Goal: Obtain resource: Download file/media

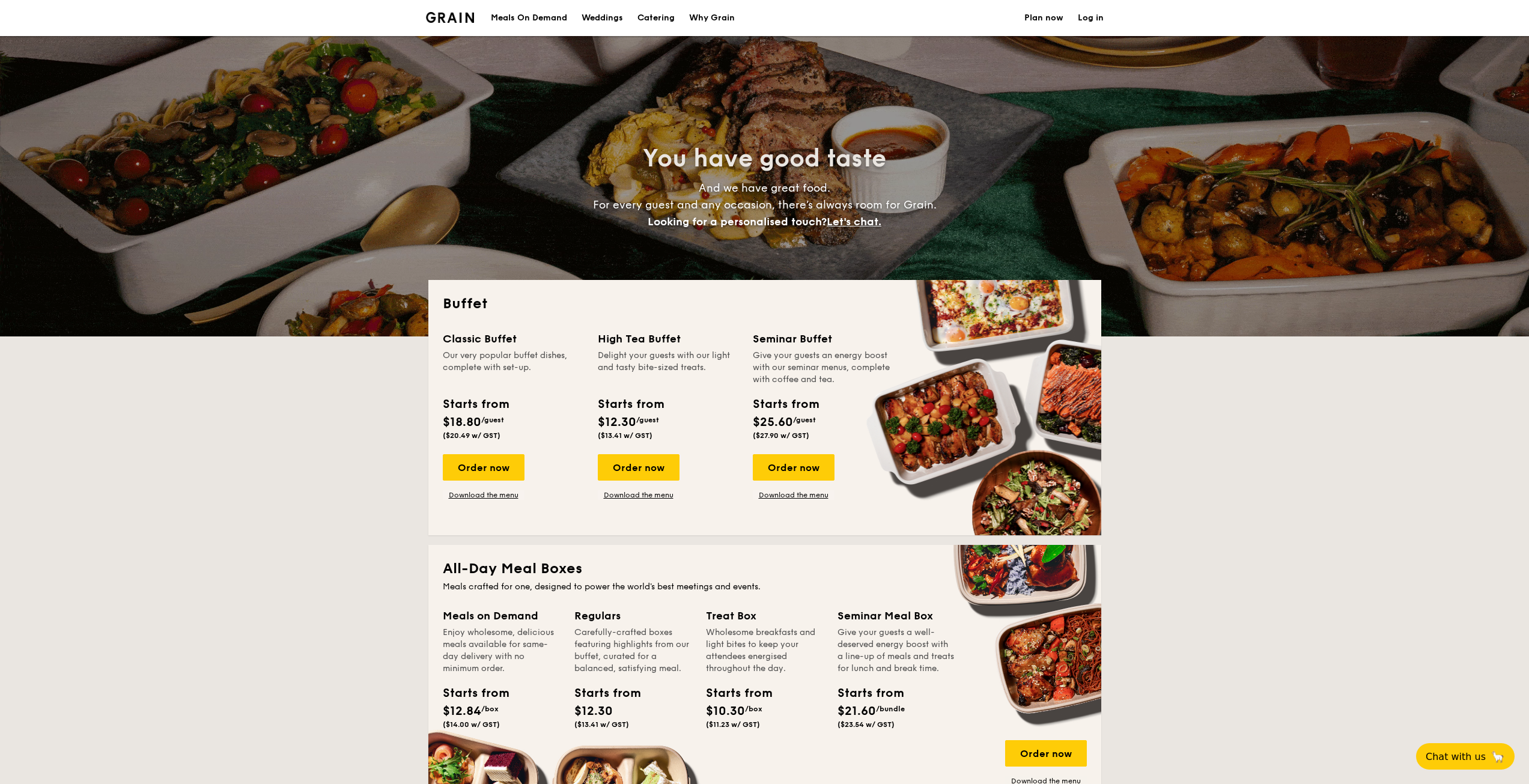
select select
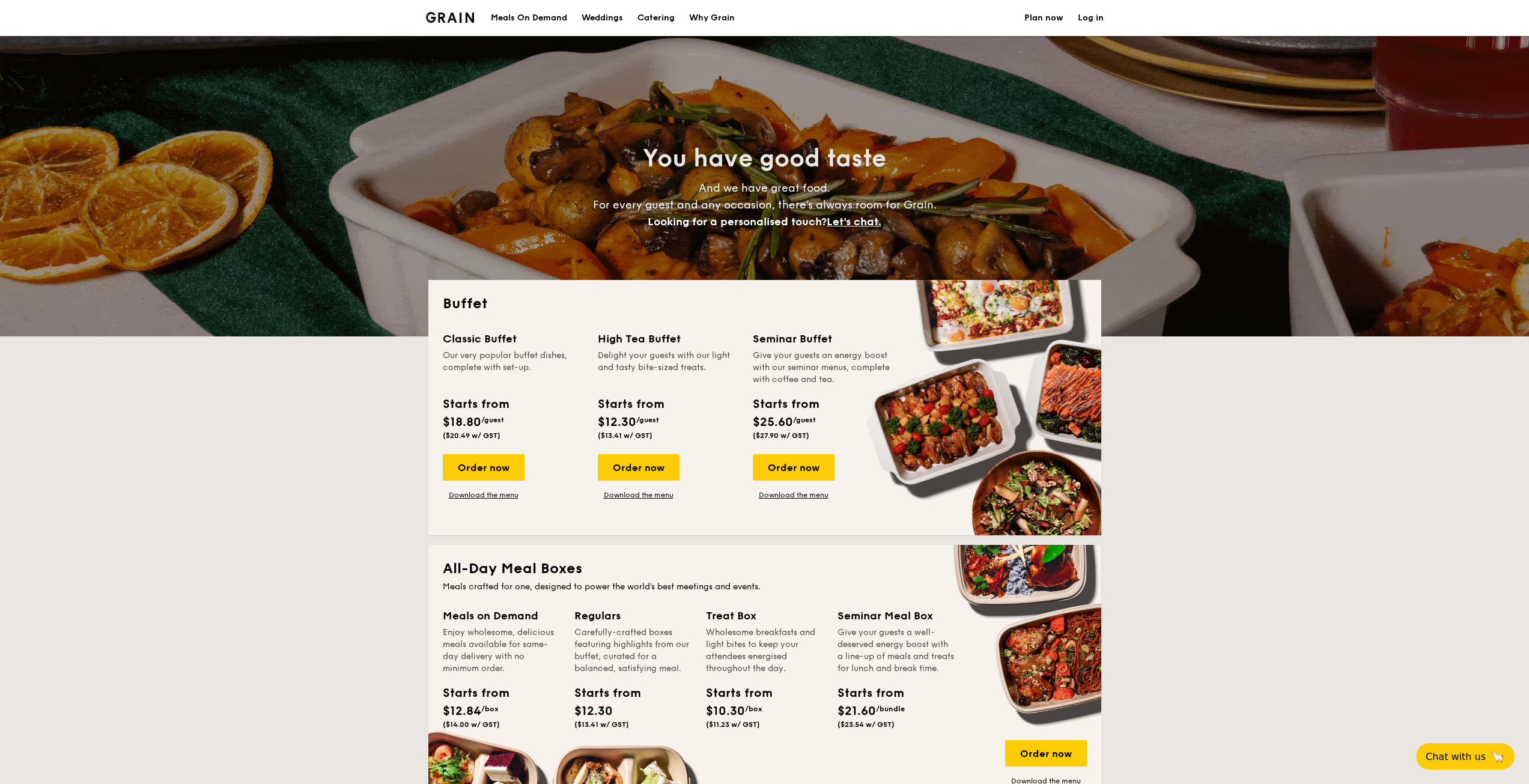
click at [597, 17] on div "Weddings" at bounding box center [602, 18] width 42 height 36
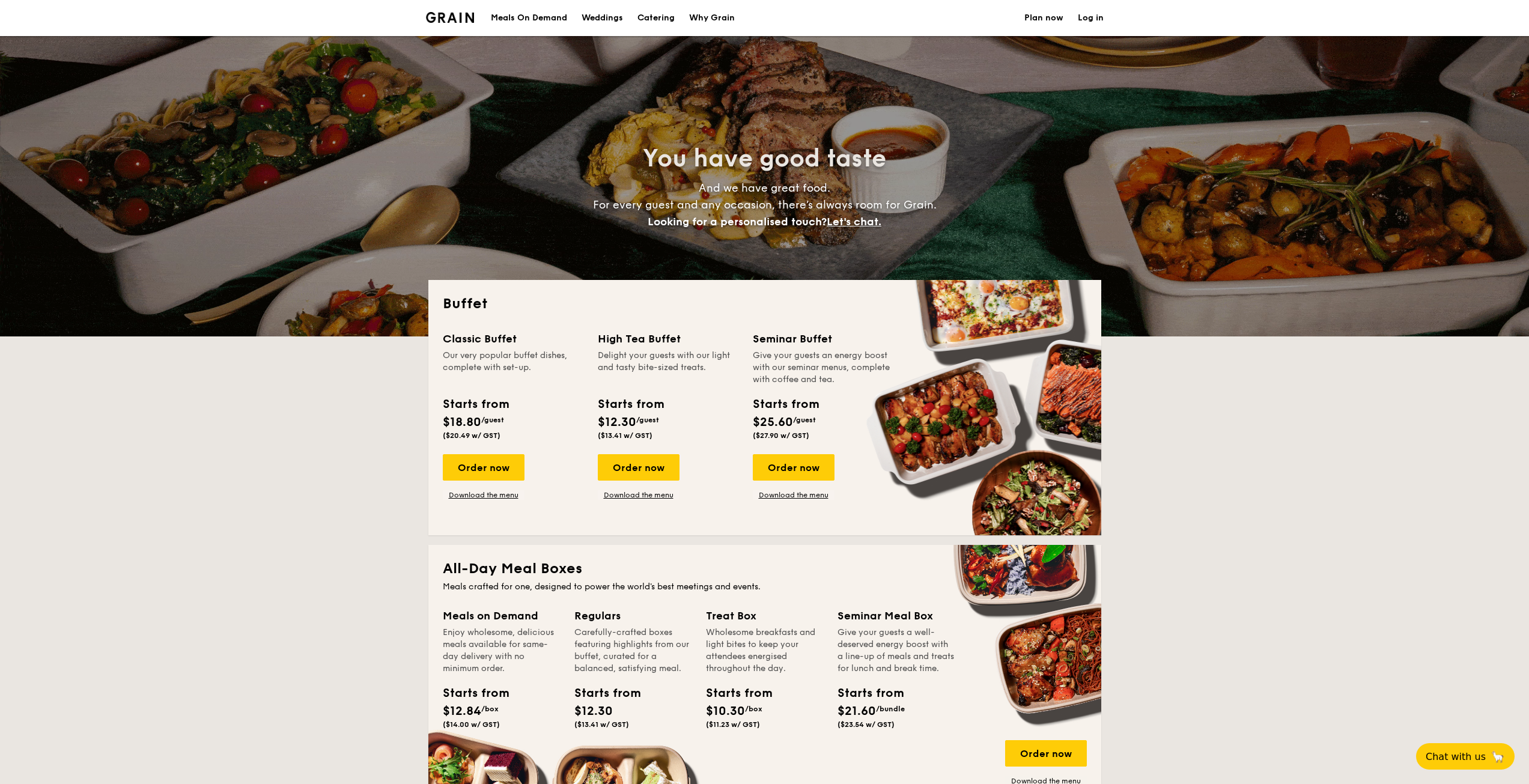
select select
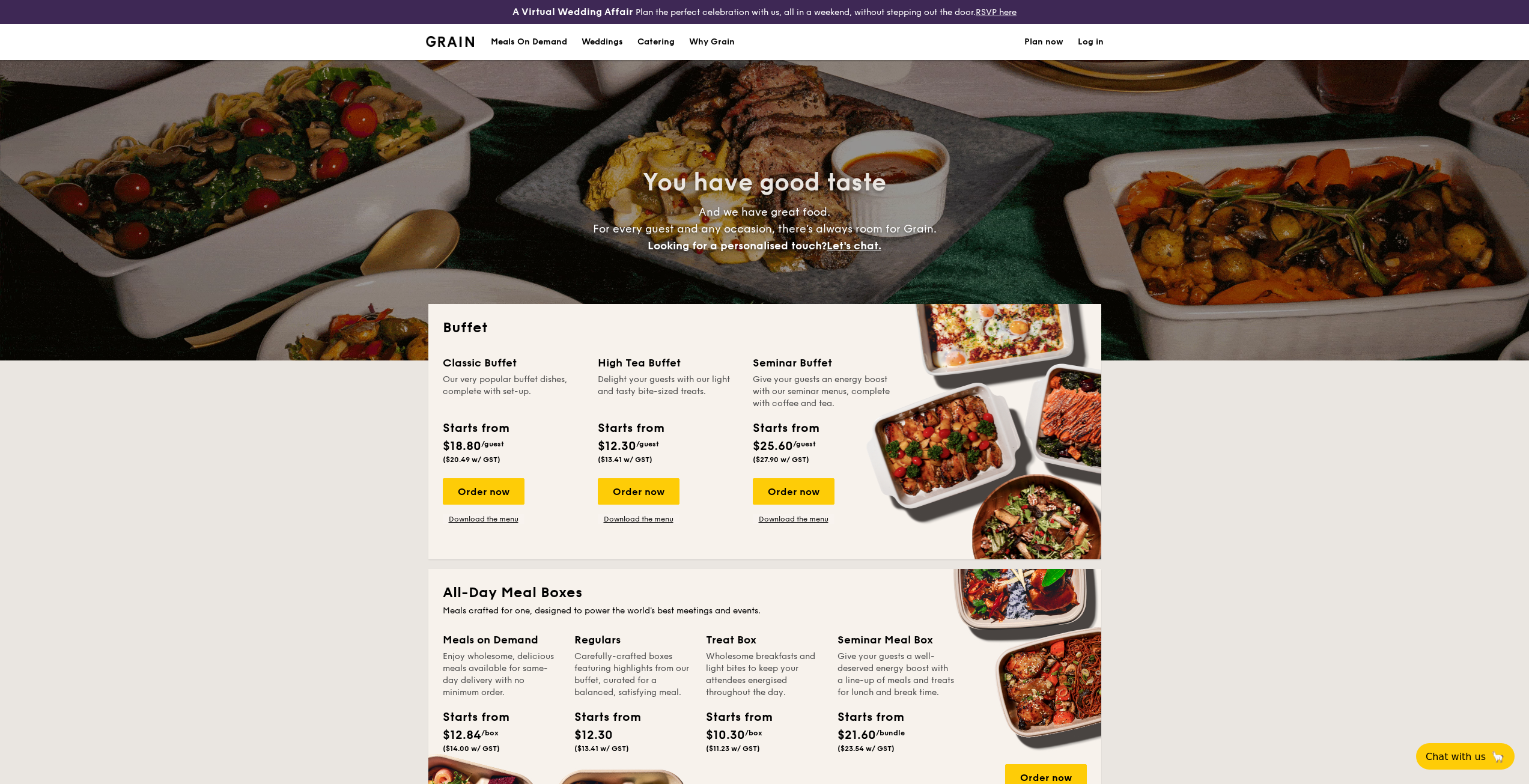
select select
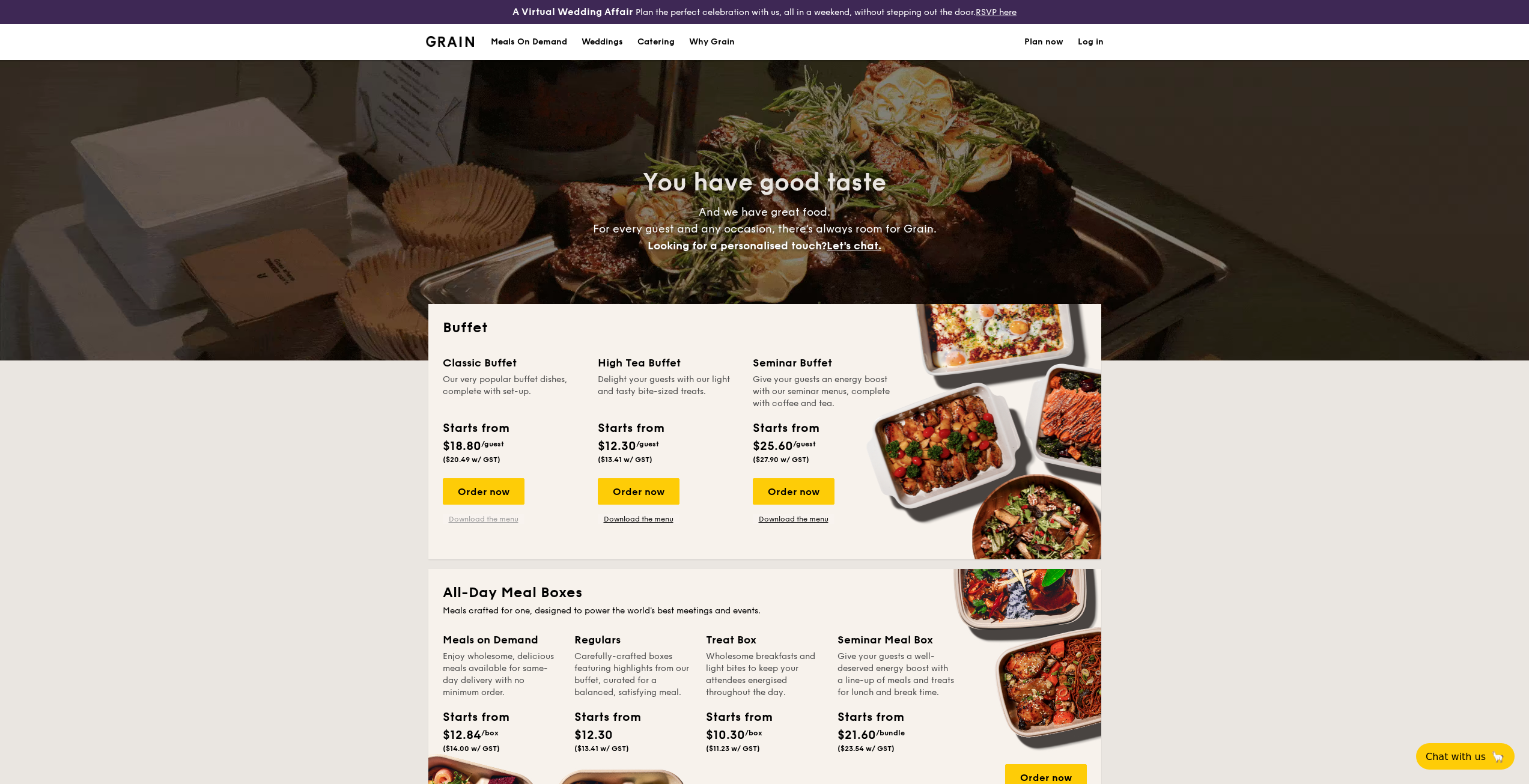
click at [486, 519] on link "Download the menu" at bounding box center [483, 519] width 82 height 9
